Goal: Obtain resource: Obtain resource

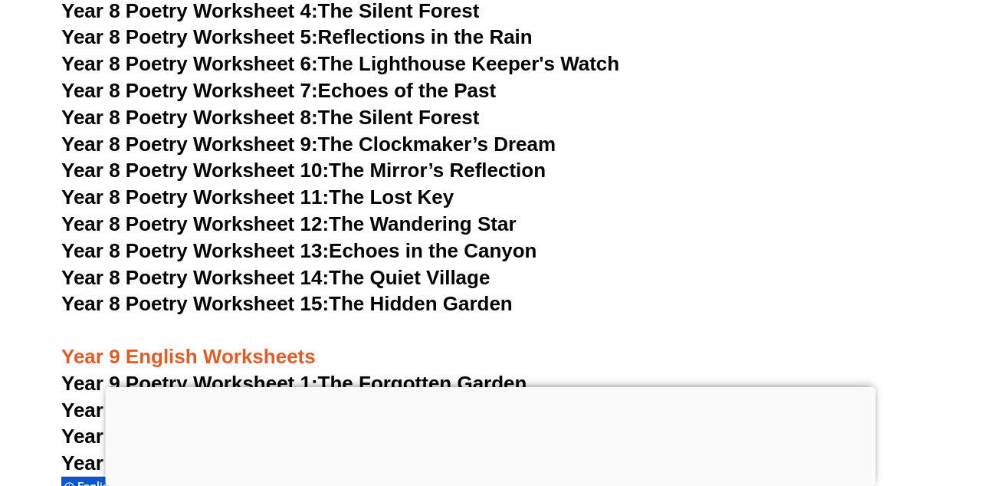
click at [777, 318] on h3 "Year 9 English Worksheets" at bounding box center [490, 344] width 859 height 52
click at [856, 318] on h3 "Year 9 English Worksheets" at bounding box center [490, 344] width 859 height 52
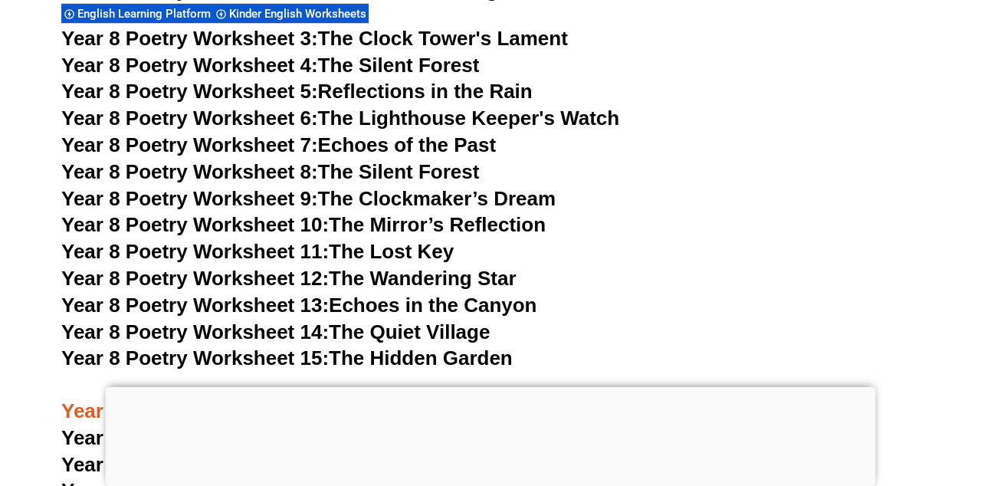
scroll to position [10024, 0]
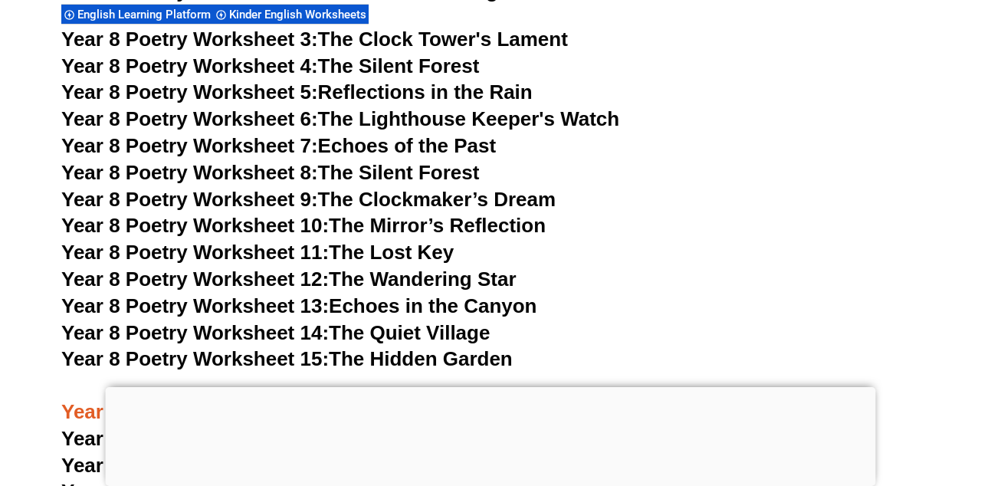
click at [873, 320] on h3 "Year 8 Poetry Worksheet 14: The Quiet Village" at bounding box center [490, 333] width 859 height 26
click at [875, 320] on h3 "Year 8 Poetry Worksheet 14: The Quiet Village" at bounding box center [490, 333] width 859 height 26
click at [854, 347] on h3 "Year 8 Poetry Worksheet 15: The Hidden Garden" at bounding box center [490, 360] width 859 height 26
click at [889, 347] on h3 "Year 8 Poetry Worksheet 15: The Hidden Garden" at bounding box center [490, 360] width 859 height 26
click at [892, 347] on h3 "Year 8 Poetry Worksheet 15: The Hidden Garden" at bounding box center [490, 360] width 859 height 26
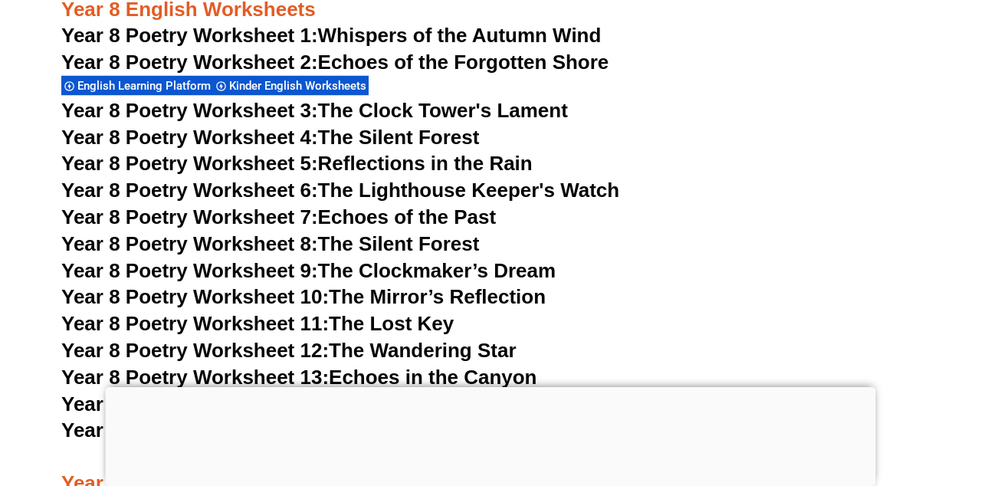
scroll to position [9929, 0]
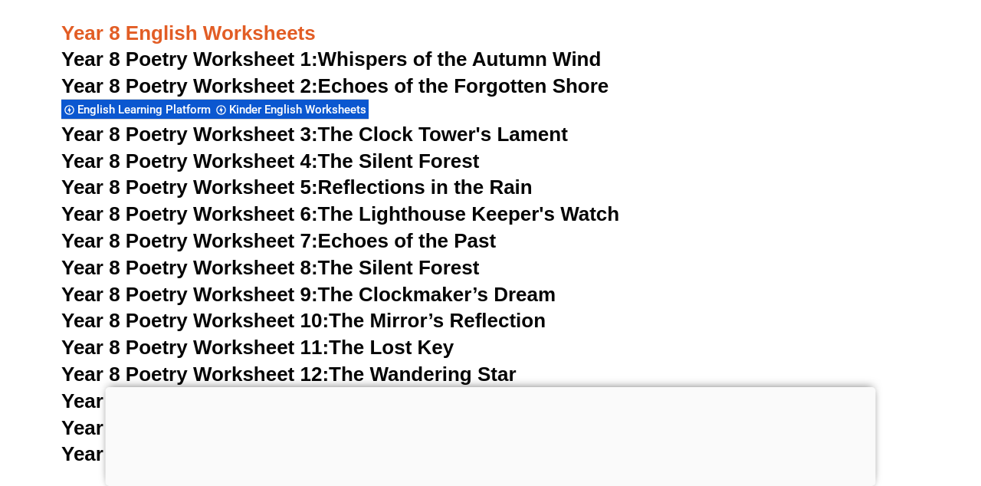
click at [854, 416] on h3 "Year 8 Poetry Worksheet 14: The Quiet Village" at bounding box center [490, 429] width 859 height 26
click at [716, 308] on h3 "Year 8 Poetry Worksheet 10: The Mirror’s Reflection" at bounding box center [490, 321] width 859 height 26
click at [738, 255] on h3 "Year 8 Poetry Worksheet 8: The Silent Forest" at bounding box center [490, 268] width 859 height 26
click at [448, 416] on link "Year 8 Poetry Worksheet 14: The Quiet Village" at bounding box center [275, 427] width 429 height 23
